Goal: Transaction & Acquisition: Purchase product/service

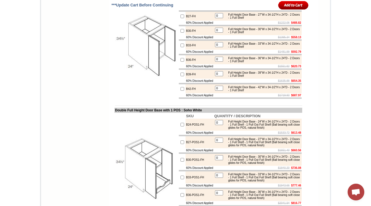
scroll to position [1136, 0]
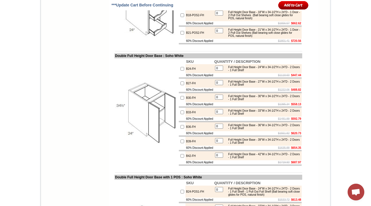
drag, startPoint x: 201, startPoint y: 62, endPoint x: 176, endPoint y: 60, distance: 24.8
copy tr "B12-POS2-FH"
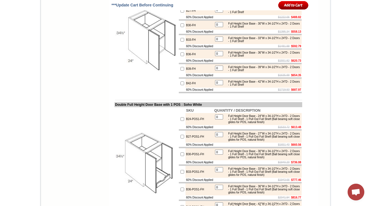
scroll to position [1292, 0]
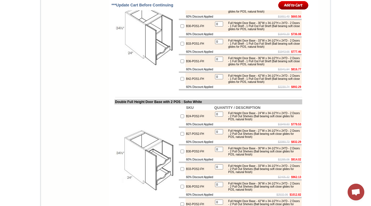
scroll to position [1337, 0]
click at [243, 13] on div "Full Height Door Base - 27"W x 34-1/2"H x 24"D - 2 Doors - 1 Full Shelf - 1 Pul…" at bounding box center [262, 8] width 75 height 9
click at [126, 66] on img at bounding box center [146, 34] width 63 height 63
click at [143, 66] on img at bounding box center [146, 34] width 63 height 63
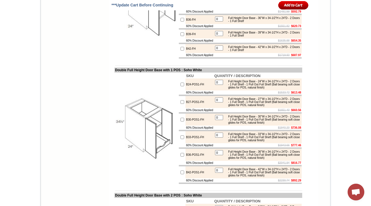
scroll to position [1225, 0]
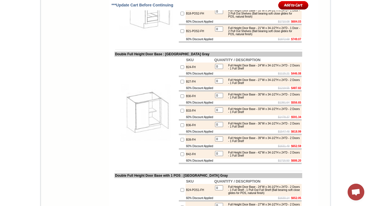
scroll to position [1160, 0]
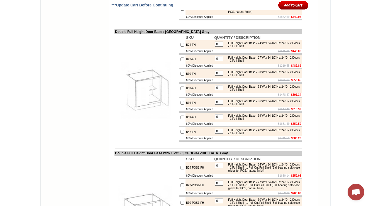
drag, startPoint x: 100, startPoint y: 87, endPoint x: 105, endPoint y: 92, distance: 6.9
